Goal: Navigation & Orientation: Find specific page/section

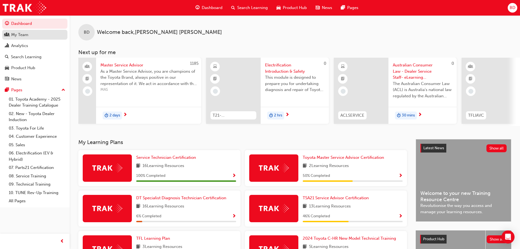
click at [34, 34] on div "My Team" at bounding box center [35, 34] width 60 height 7
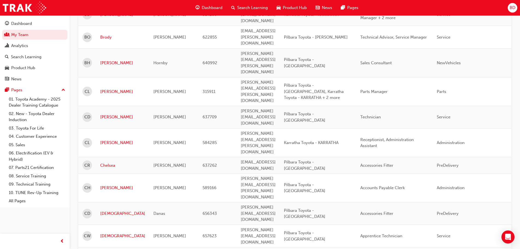
scroll to position [655, 0]
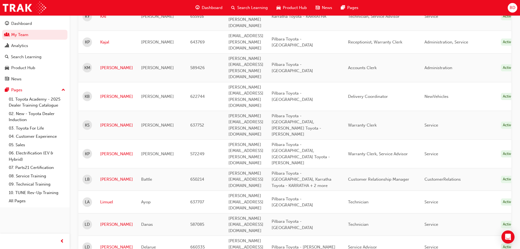
scroll to position [704, 0]
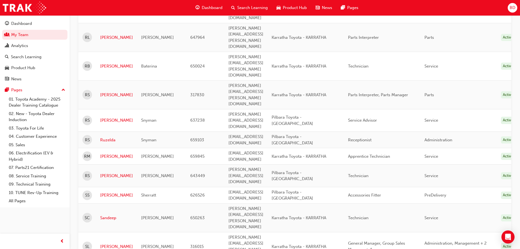
scroll to position [241, 0]
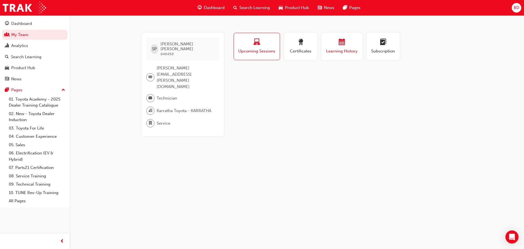
click at [346, 43] on div "button" at bounding box center [342, 43] width 33 height 8
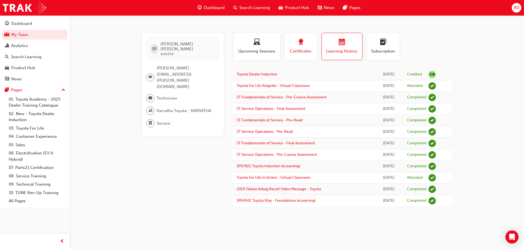
click at [301, 42] on span "award-icon" at bounding box center [301, 42] width 7 height 7
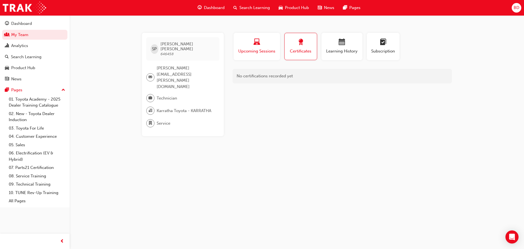
click at [259, 48] on span "Upcoming Sessions" at bounding box center [257, 51] width 38 height 6
click at [262, 45] on div "button" at bounding box center [257, 43] width 38 height 8
click at [342, 45] on span "calendar-icon" at bounding box center [342, 42] width 7 height 7
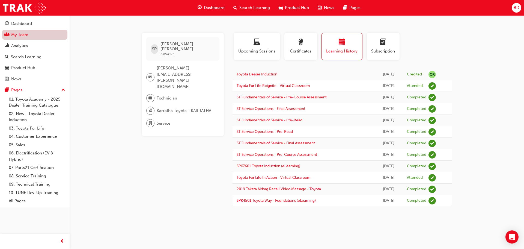
click at [11, 33] on link "My Team" at bounding box center [34, 35] width 65 height 10
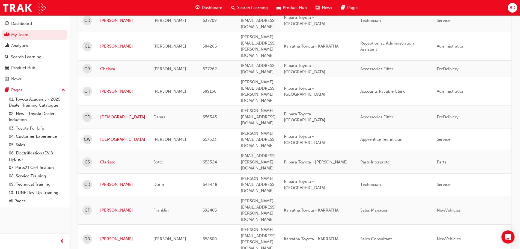
scroll to position [683, 0]
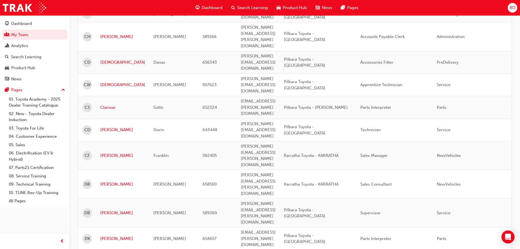
click at [103, 183] on div "First Name Last Name Username Email Organisation Job Position Department Status…" at bounding box center [294, 23] width 433 height 1223
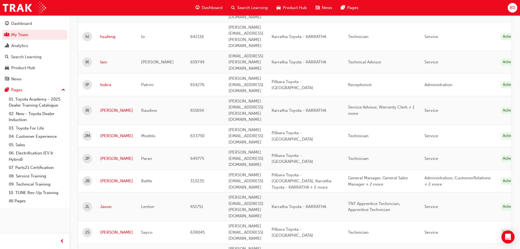
scroll to position [109, 0]
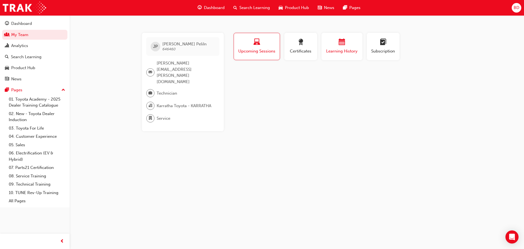
click at [348, 42] on div "button" at bounding box center [342, 43] width 33 height 8
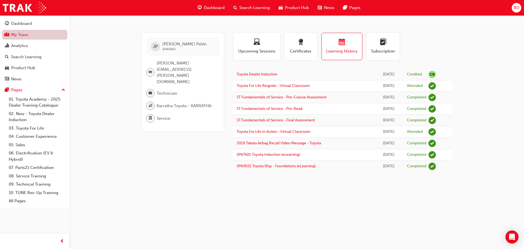
click at [13, 33] on link "My Team" at bounding box center [34, 35] width 65 height 10
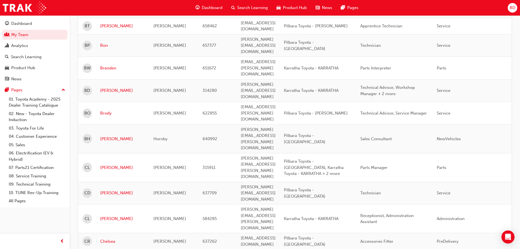
scroll to position [693, 0]
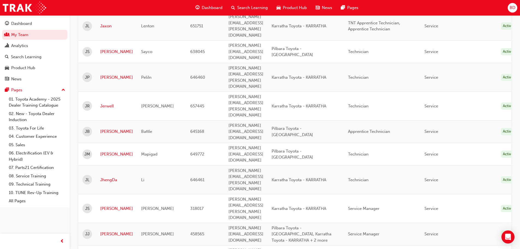
scroll to position [284, 0]
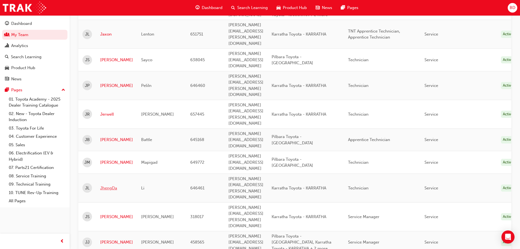
click at [114, 185] on link "JhengDa" at bounding box center [116, 188] width 33 height 6
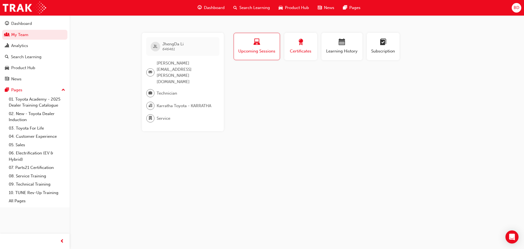
click at [308, 46] on div "button" at bounding box center [301, 43] width 25 height 8
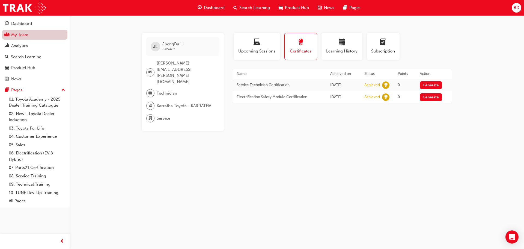
click at [22, 32] on link "My Team" at bounding box center [34, 35] width 65 height 10
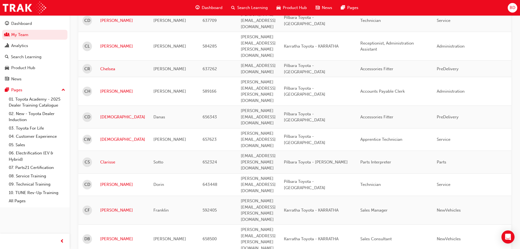
scroll to position [655, 0]
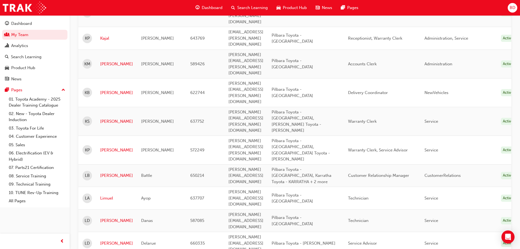
scroll to position [704, 0]
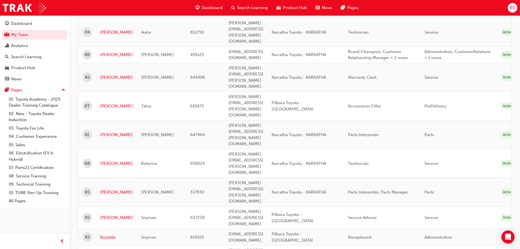
scroll to position [105, 0]
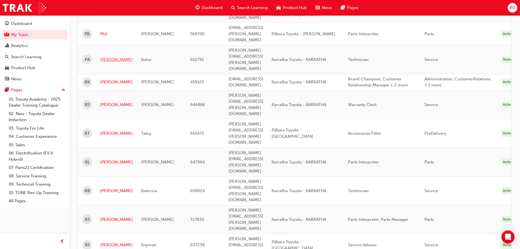
click at [102, 57] on link "[PERSON_NAME]" at bounding box center [116, 60] width 33 height 6
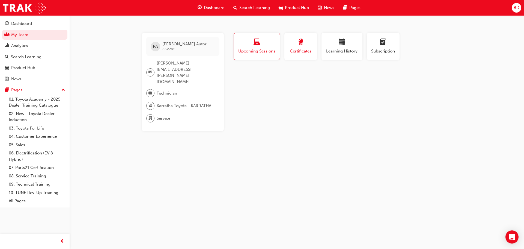
click at [301, 49] on span "Certificates" at bounding box center [301, 51] width 25 height 6
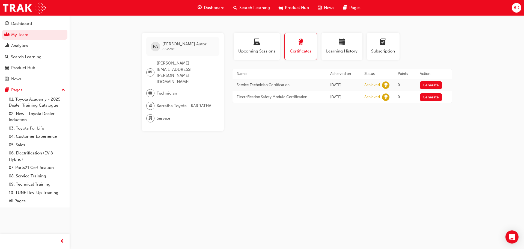
click at [199, 135] on div "PA [PERSON_NAME] Autor 652791 [PERSON_NAME][EMAIL_ADDRESS][PERSON_NAME][DOMAIN_…" at bounding box center [262, 124] width 524 height 249
